Goal: Find specific page/section: Find specific page/section

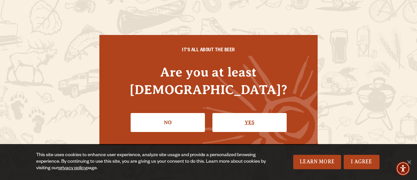
click at [255, 113] on link "Yes" at bounding box center [250, 122] width 74 height 19
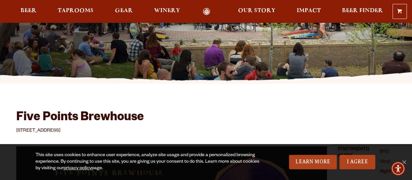
scroll to position [129, 0]
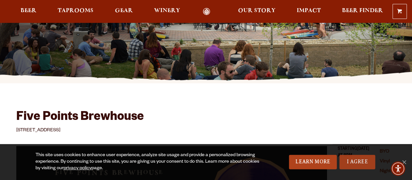
click at [359, 160] on link "I Agree" at bounding box center [358, 162] width 36 height 14
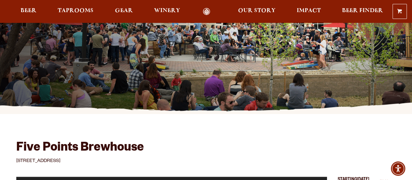
scroll to position [0, 0]
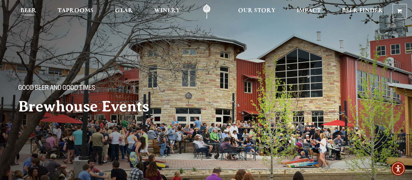
click at [29, 11] on span "Beer" at bounding box center [29, 10] width 16 height 5
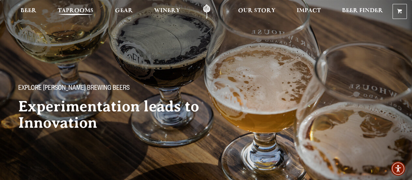
click at [81, 10] on span "Taprooms" at bounding box center [76, 10] width 36 height 5
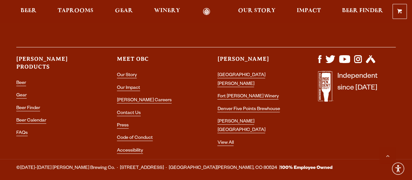
scroll to position [702, 0]
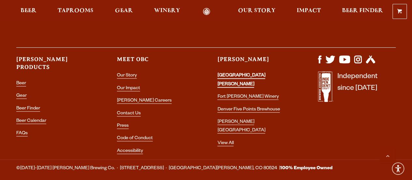
click at [246, 73] on link "[GEOGRAPHIC_DATA][PERSON_NAME]" at bounding box center [241, 80] width 48 height 14
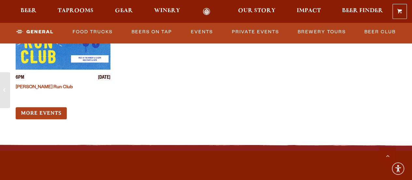
scroll to position [2611, 0]
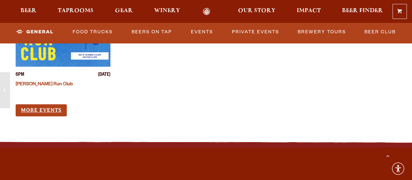
click at [43, 104] on link "More Events" at bounding box center [41, 110] width 51 height 12
